Goal: Transaction & Acquisition: Purchase product/service

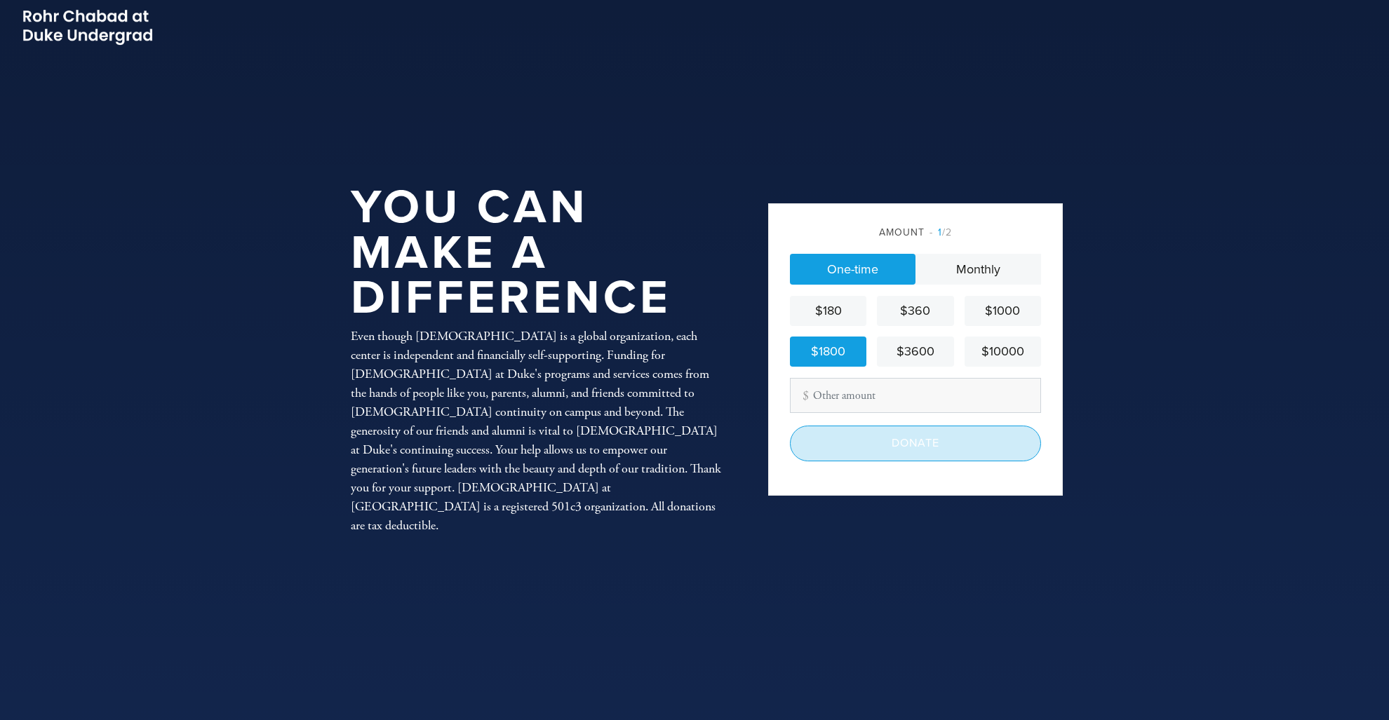
click at [866, 439] on input "Donate" at bounding box center [915, 443] width 251 height 35
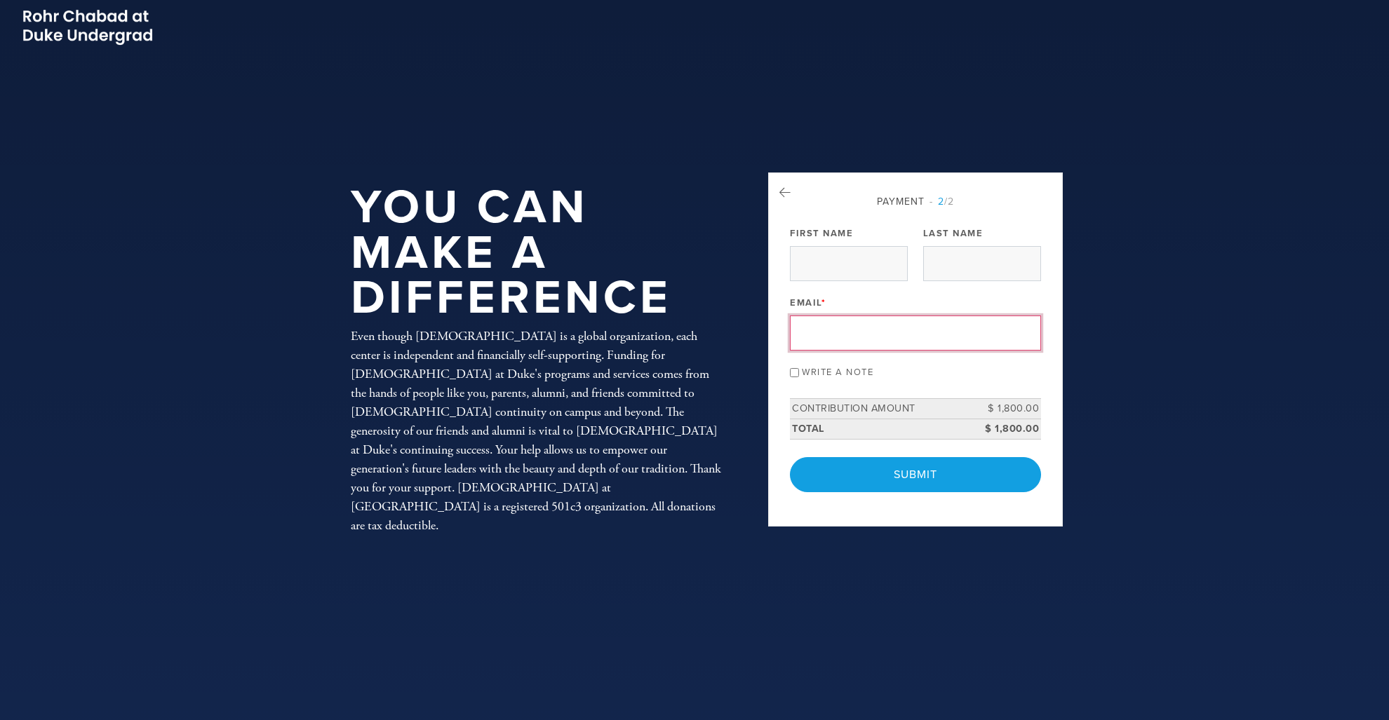
click at [814, 329] on input "Email *" at bounding box center [915, 333] width 251 height 35
type input "[EMAIL_ADDRESS][DOMAIN_NAME]"
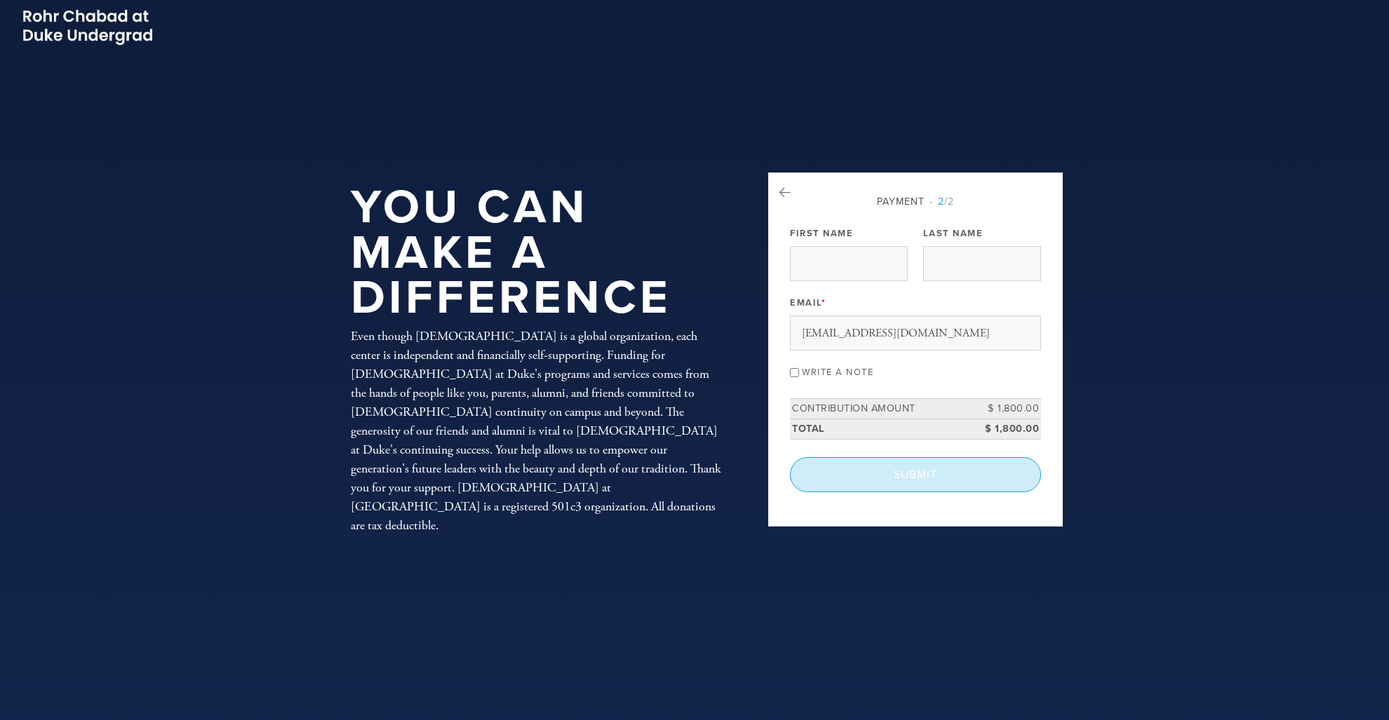
click at [938, 478] on input "Submit" at bounding box center [915, 474] width 251 height 35
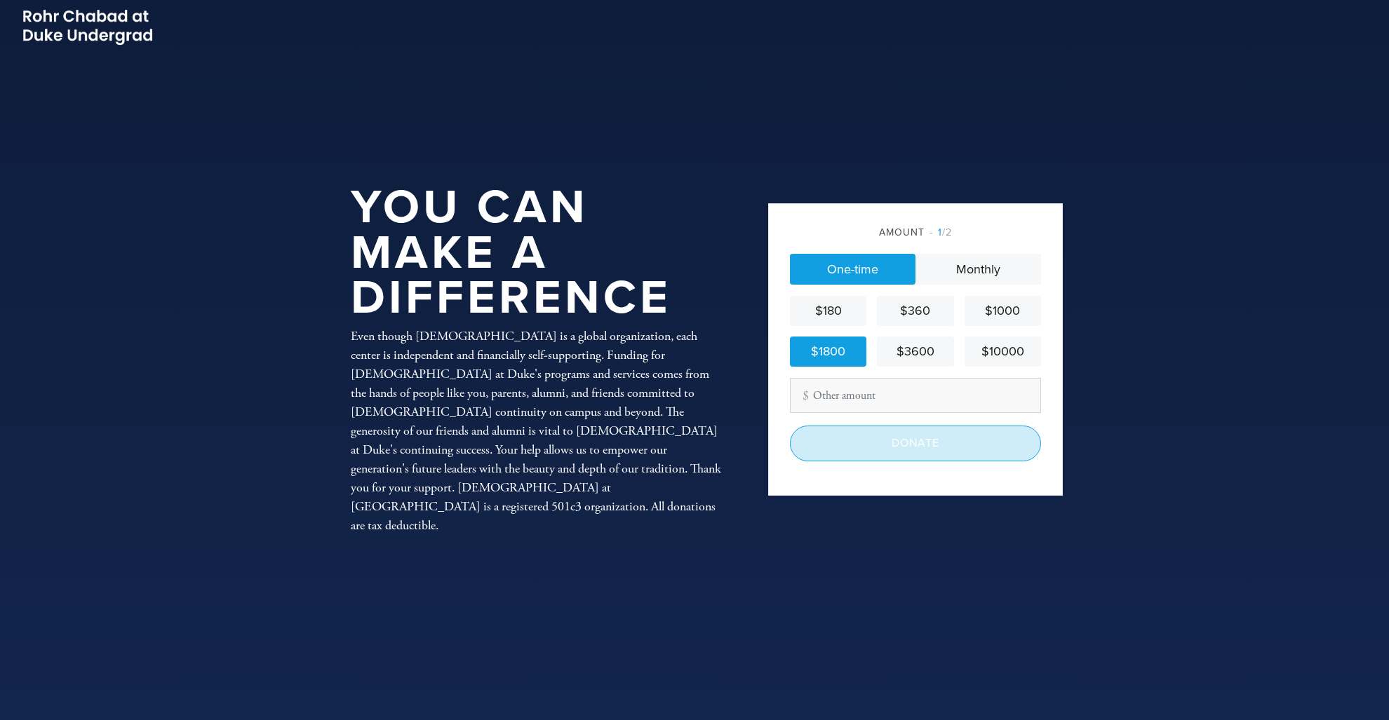
click at [880, 439] on input "Donate" at bounding box center [915, 443] width 251 height 35
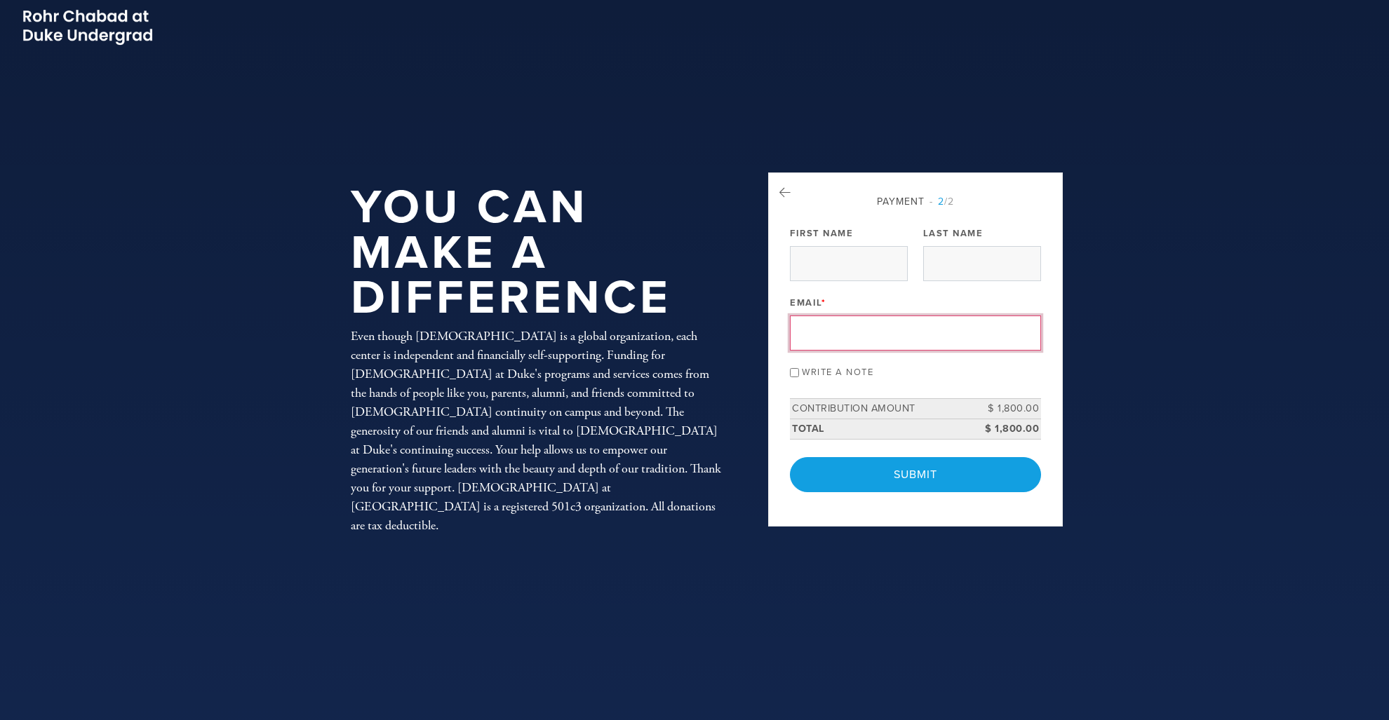
click at [860, 332] on input "Email *" at bounding box center [915, 333] width 251 height 35
type input "[EMAIL_ADDRESS][DOMAIN_NAME]"
click at [1138, 342] on header "You Can Make a Difference Even though [DEMOGRAPHIC_DATA] is a global organizati…" at bounding box center [694, 360] width 1389 height 720
click at [794, 373] on input "Write a note" at bounding box center [794, 372] width 9 height 9
checkbox input "true"
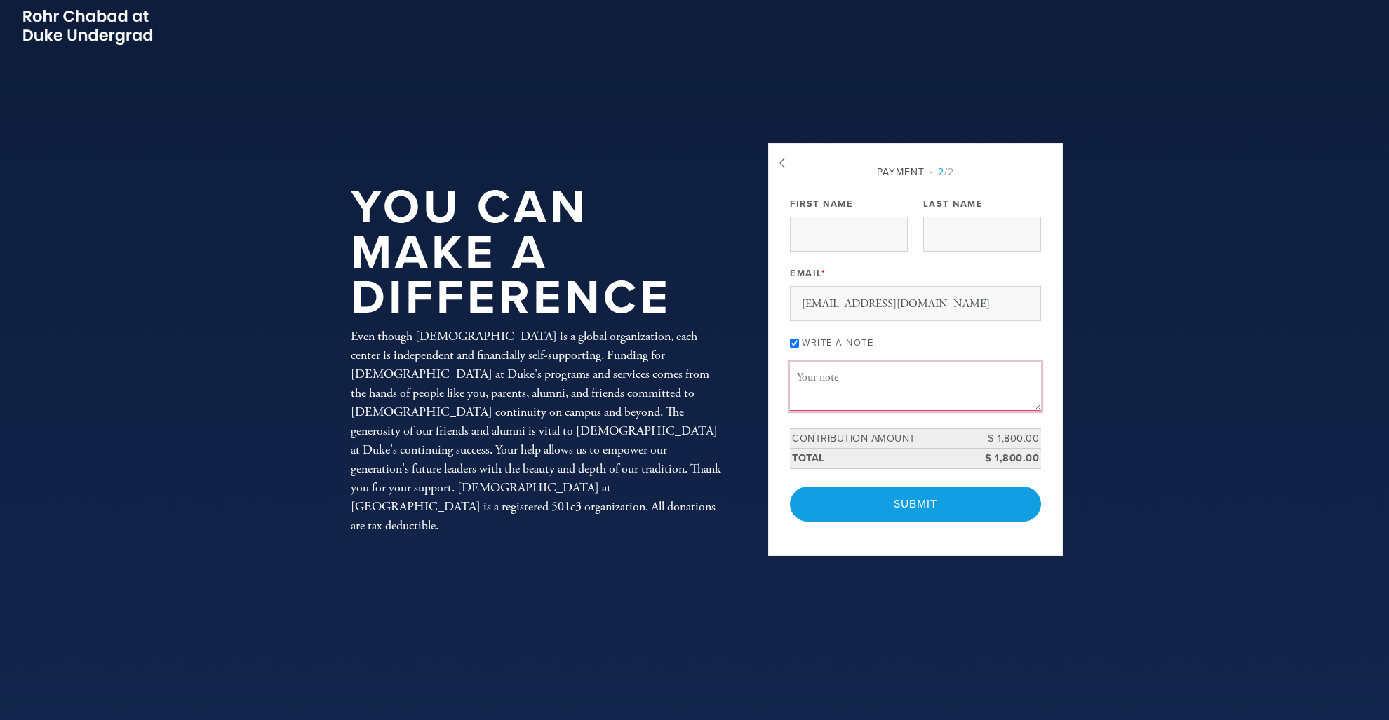
click at [816, 390] on textarea "Message or dedication" at bounding box center [915, 387] width 251 height 48
type textarea "Contribution made on behalf of the Tanger Family Foundation"
click at [865, 222] on input "First Name" at bounding box center [849, 234] width 118 height 35
type input "[PERSON_NAME]"
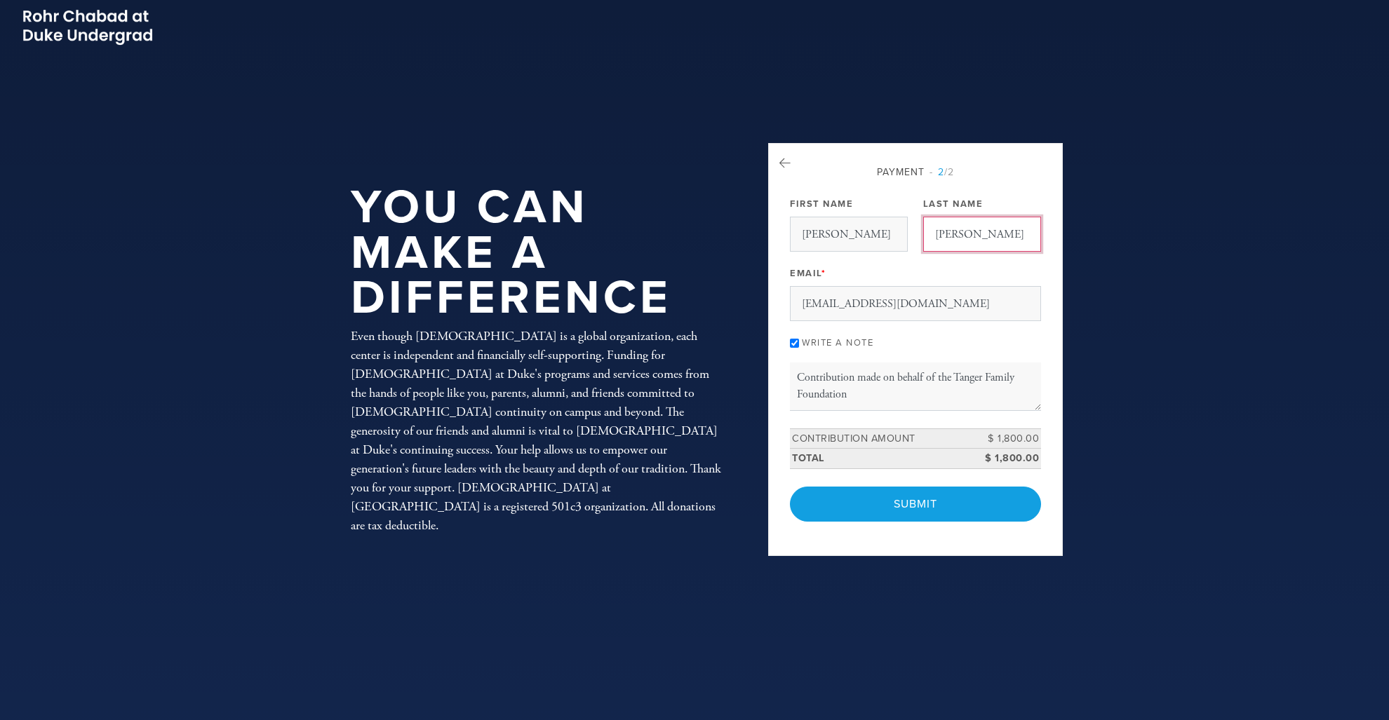
type input "[PERSON_NAME]"
click at [1175, 417] on header "You Can Make a Difference Even though [DEMOGRAPHIC_DATA] is a global organizati…" at bounding box center [694, 360] width 1389 height 720
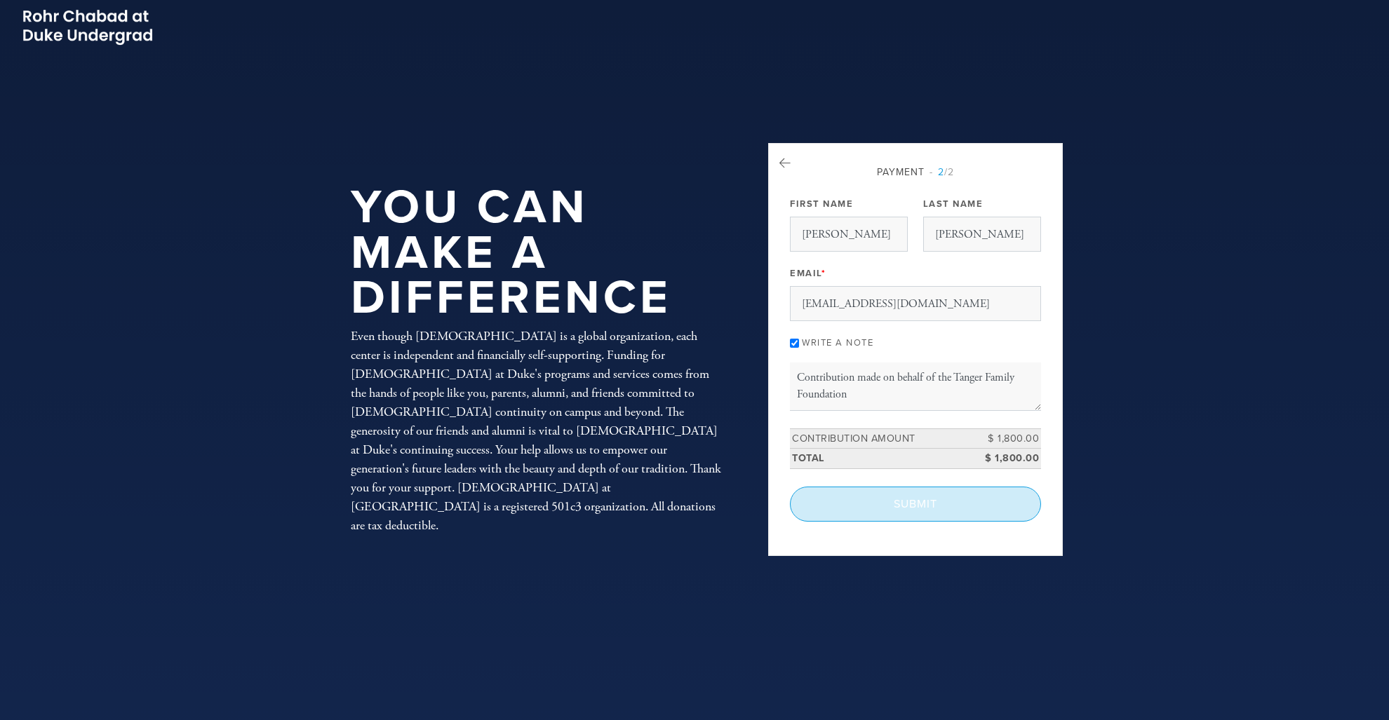
click at [905, 511] on input "Submit" at bounding box center [915, 504] width 251 height 35
